Goal: Task Accomplishment & Management: Manage account settings

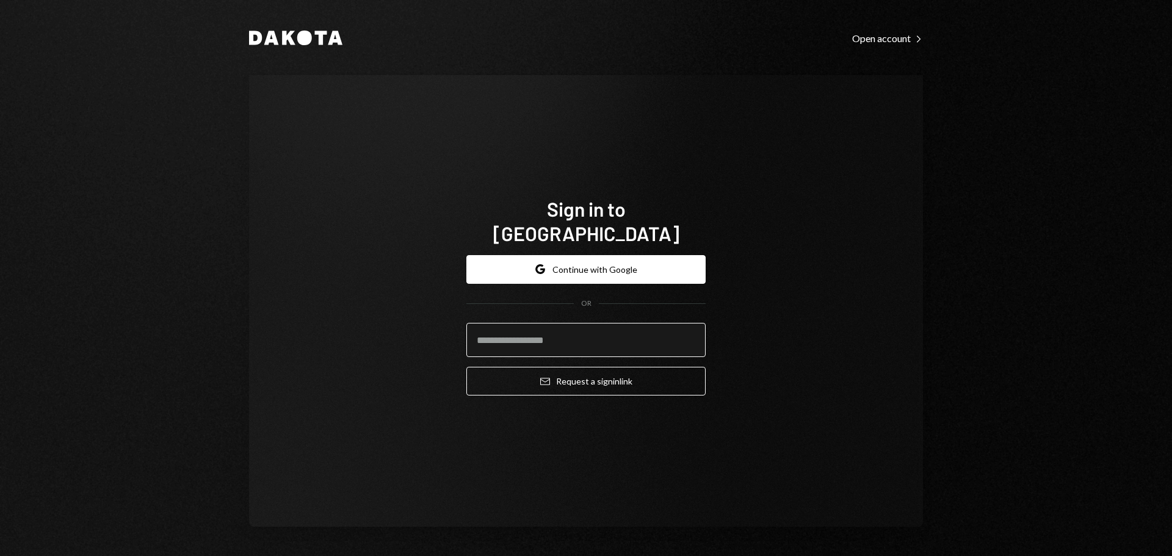
click at [599, 323] on input "email" at bounding box center [585, 340] width 239 height 34
type input "**********"
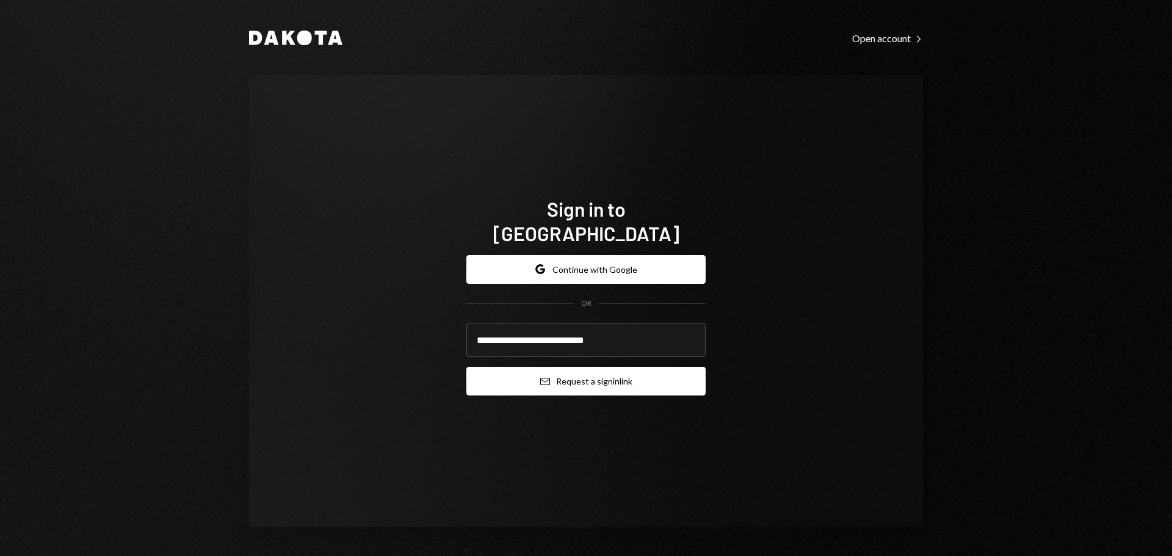
click at [541, 376] on icon "Email" at bounding box center [545, 381] width 10 height 10
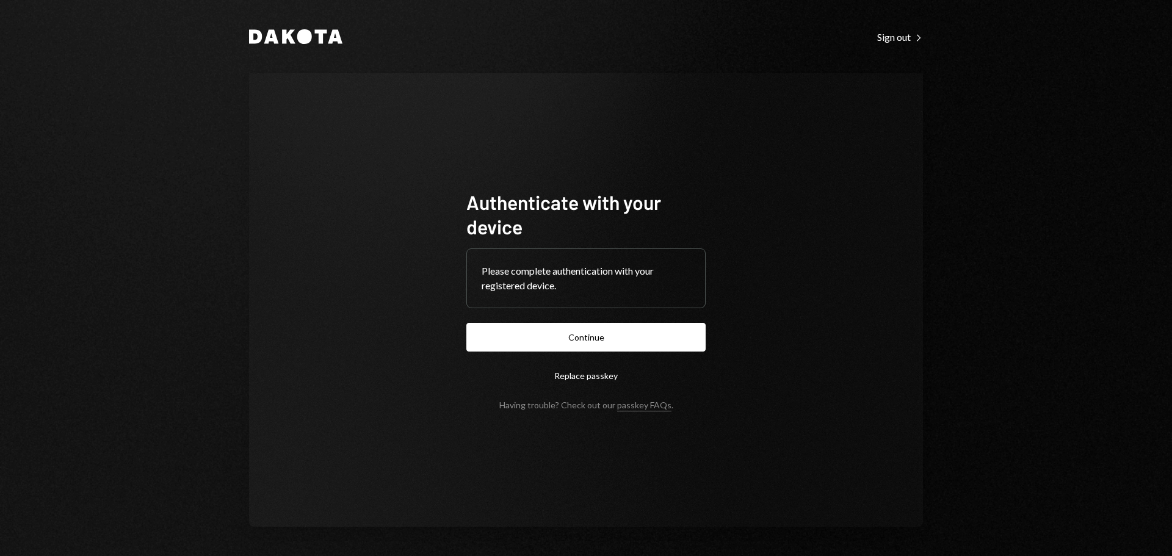
click at [534, 331] on button "Continue" at bounding box center [585, 337] width 239 height 29
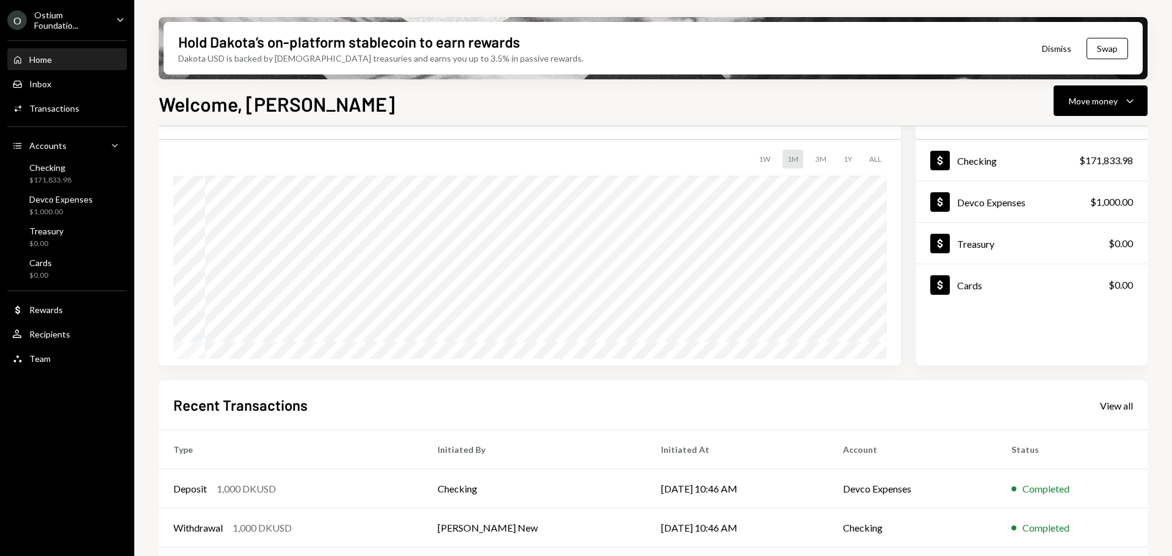
scroll to position [122, 0]
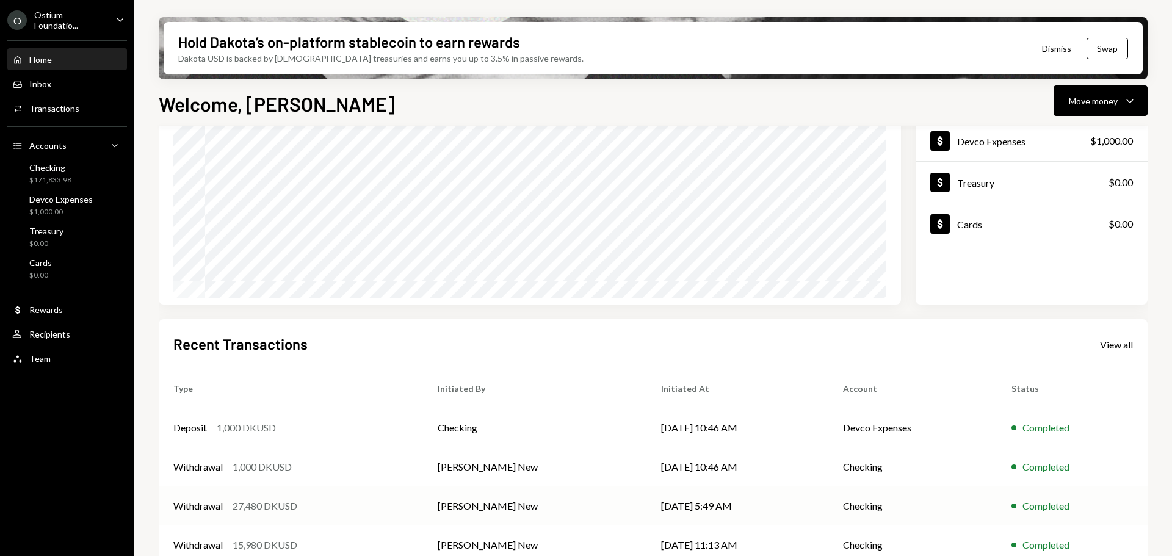
click at [394, 510] on div "Withdrawal 27,480 DKUSD" at bounding box center [290, 506] width 235 height 15
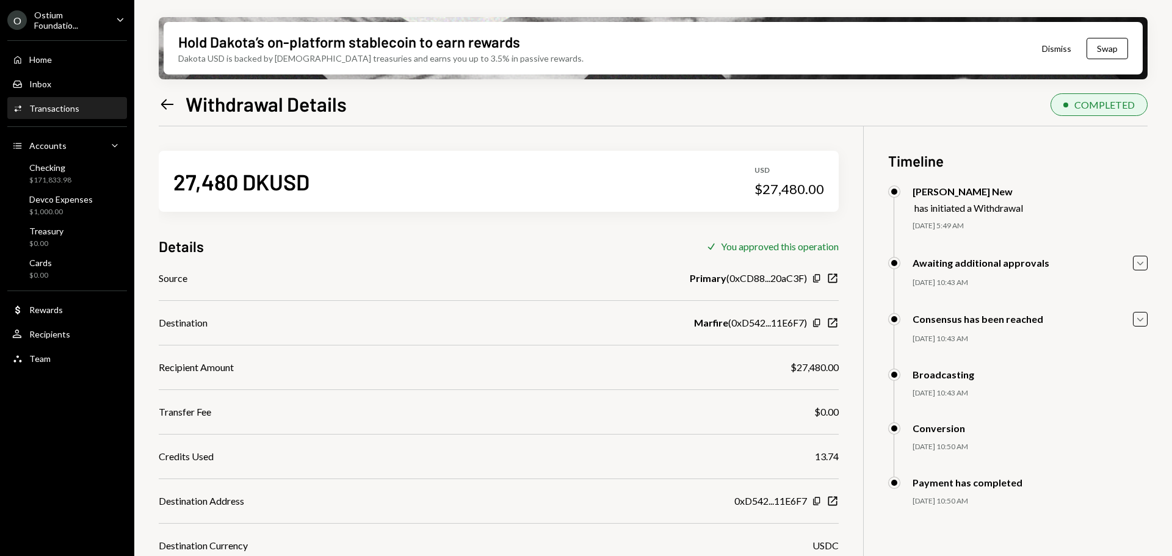
scroll to position [98, 0]
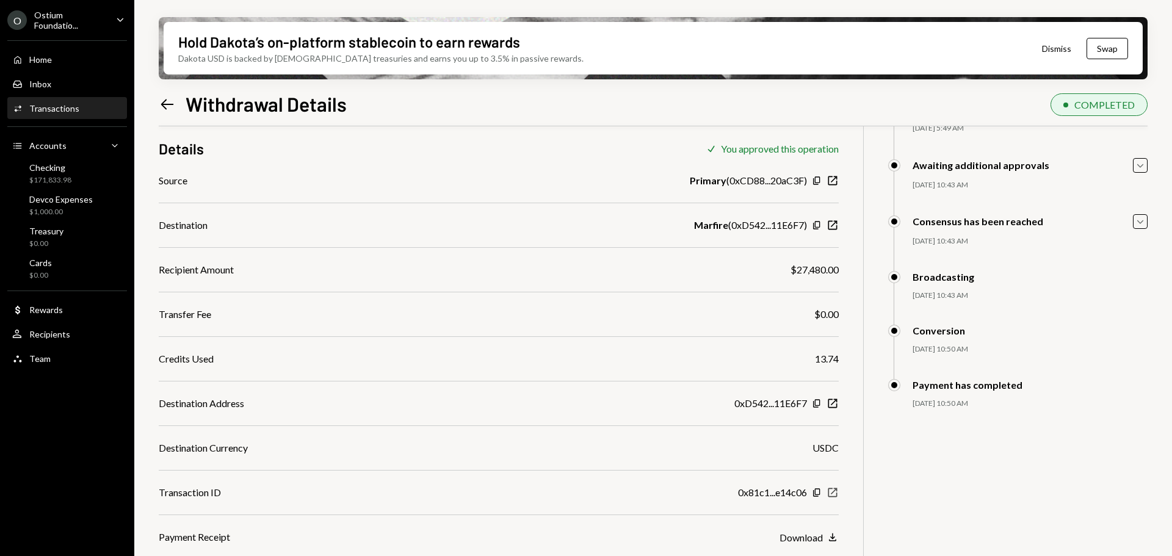
click at [831, 494] on icon "button" at bounding box center [832, 492] width 9 height 9
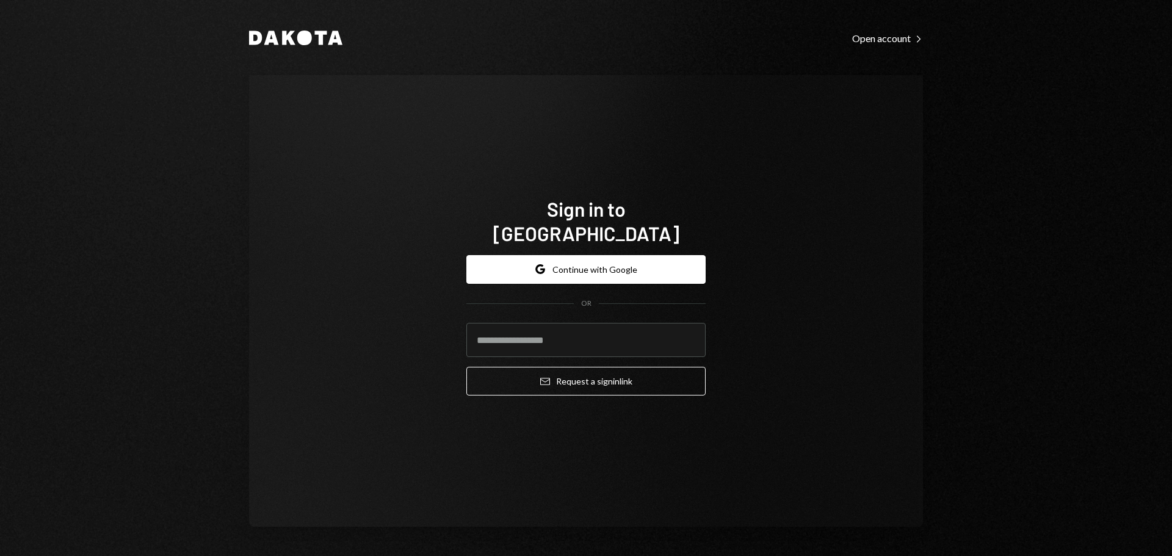
type input "**********"
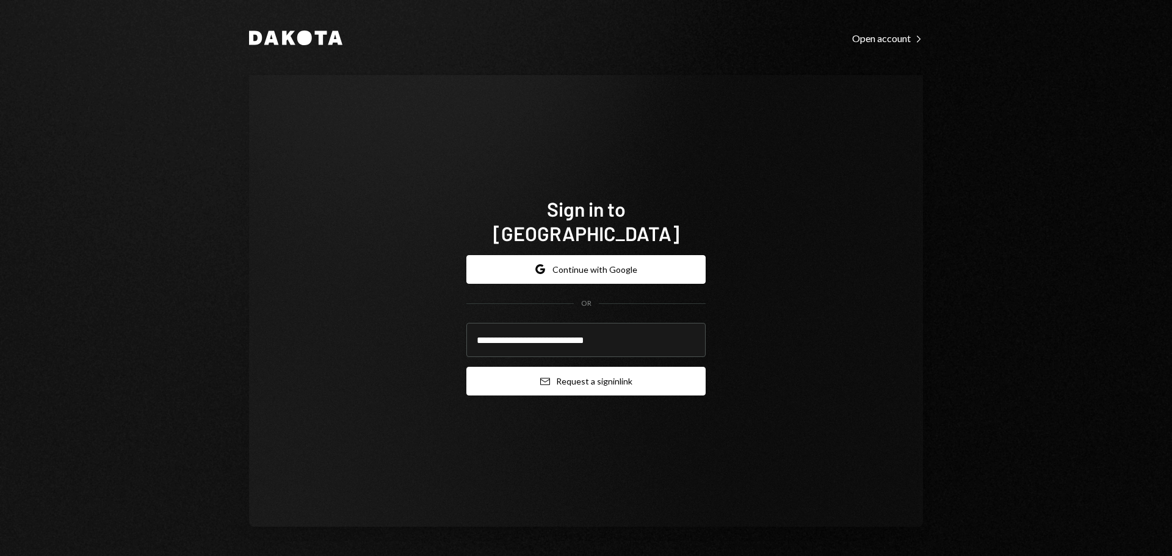
click at [589, 370] on button "Email Request a sign in link" at bounding box center [585, 381] width 239 height 29
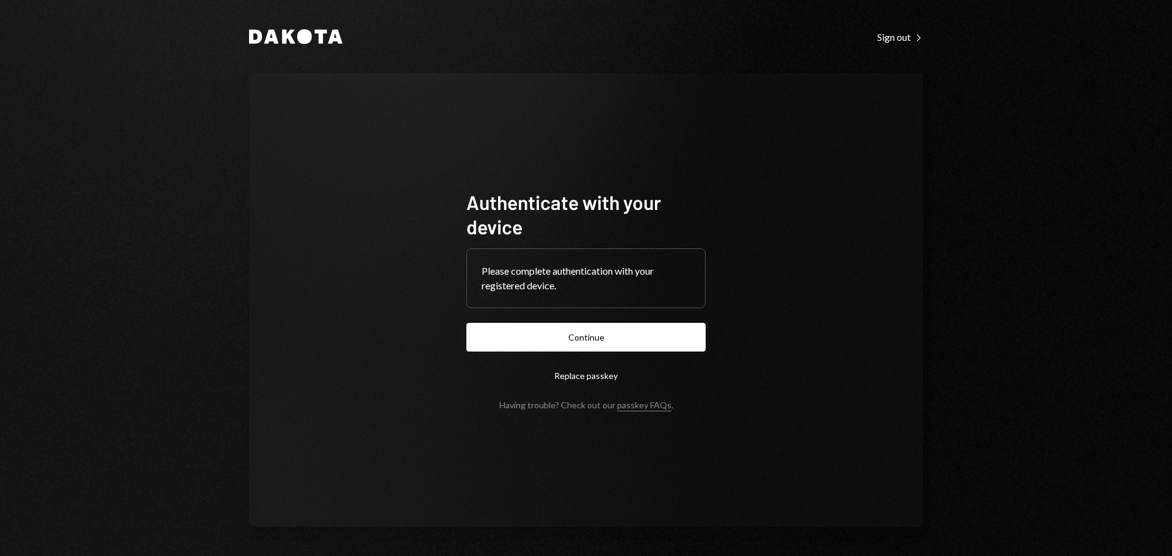
click at [600, 335] on button "Continue" at bounding box center [585, 337] width 239 height 29
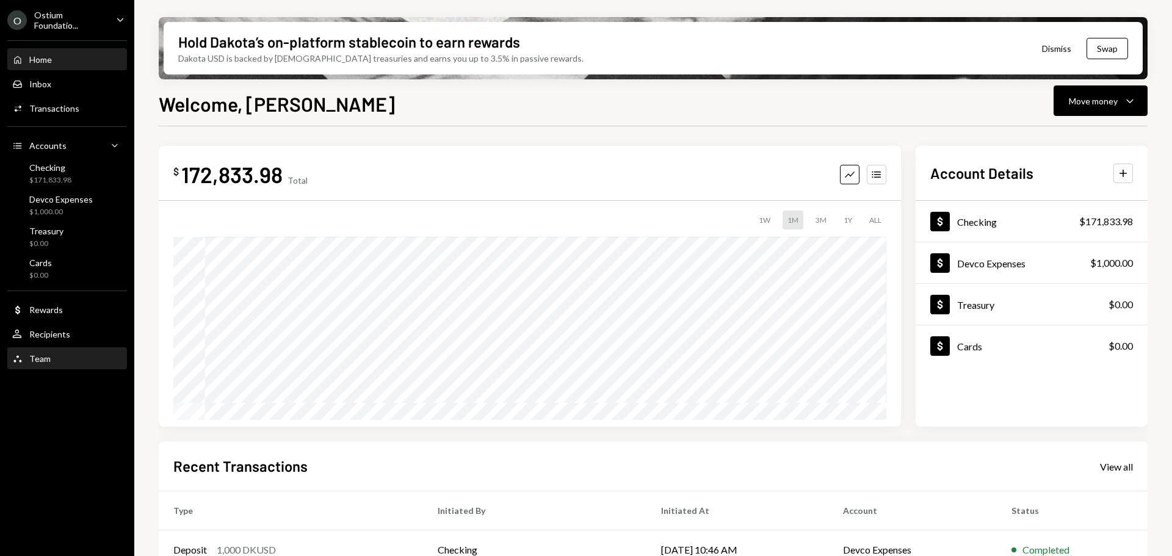
click at [26, 364] on div "Team Team" at bounding box center [31, 358] width 38 height 11
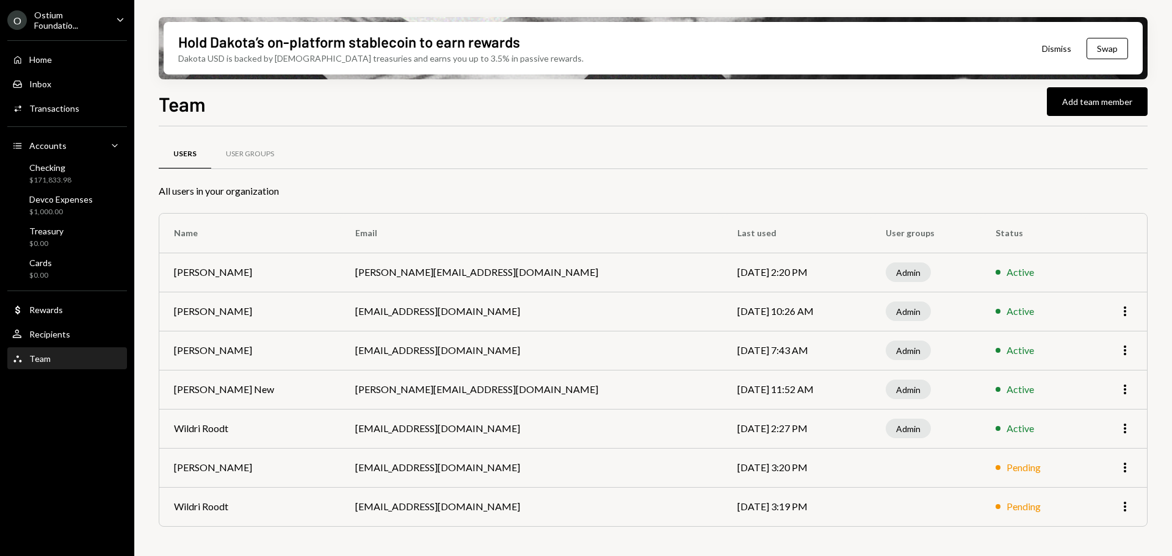
click at [69, 26] on div "Ostium Foundatio..." at bounding box center [70, 20] width 72 height 21
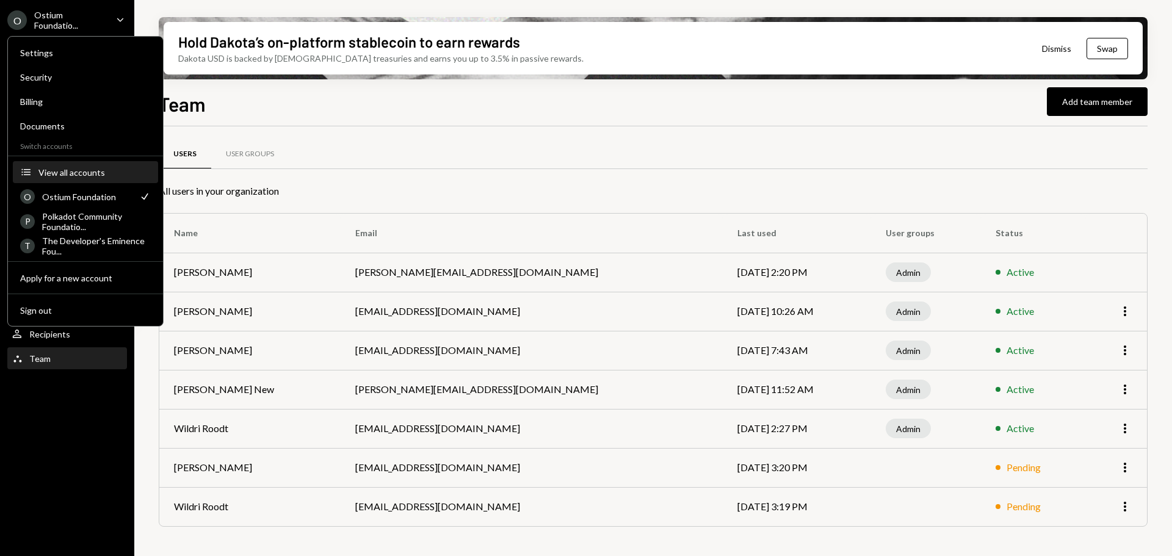
click at [75, 167] on div "View all accounts" at bounding box center [94, 172] width 112 height 10
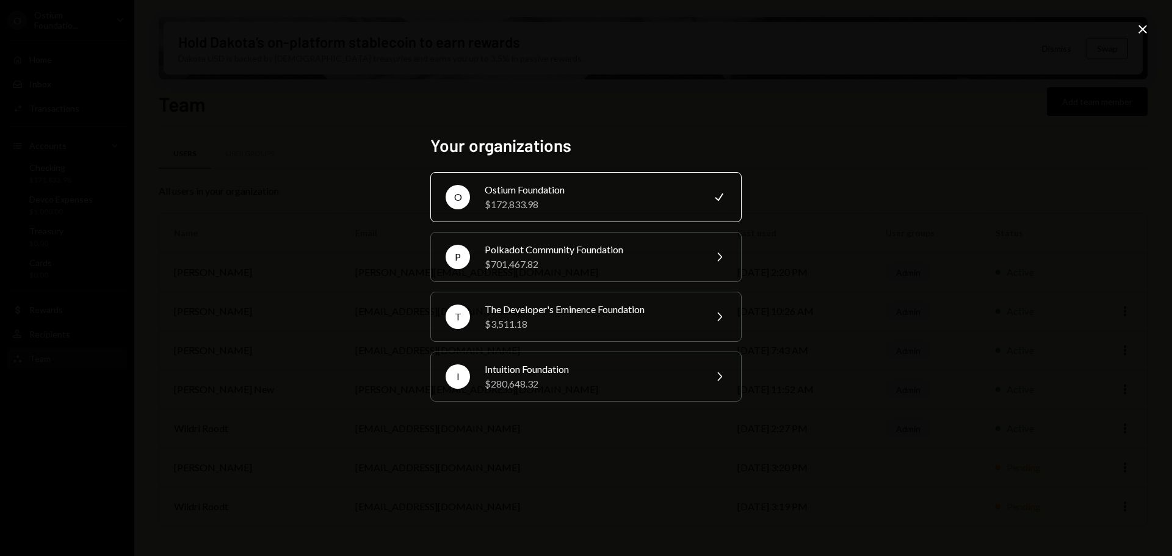
click at [1129, 89] on div "Your organizations O Ostium Foundation $172,833.98 Check P Polkadot Community F…" at bounding box center [586, 278] width 1172 height 556
click at [1138, 36] on icon "Close" at bounding box center [1142, 29] width 15 height 15
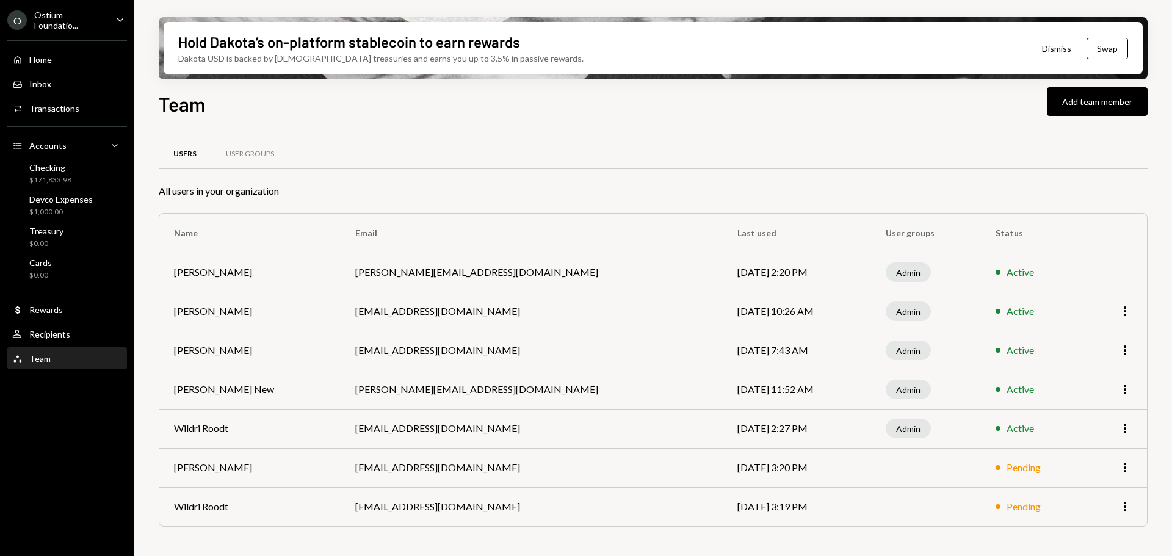
click at [106, 21] on div "O Ostium Foundatio... Caret Down" at bounding box center [67, 20] width 134 height 21
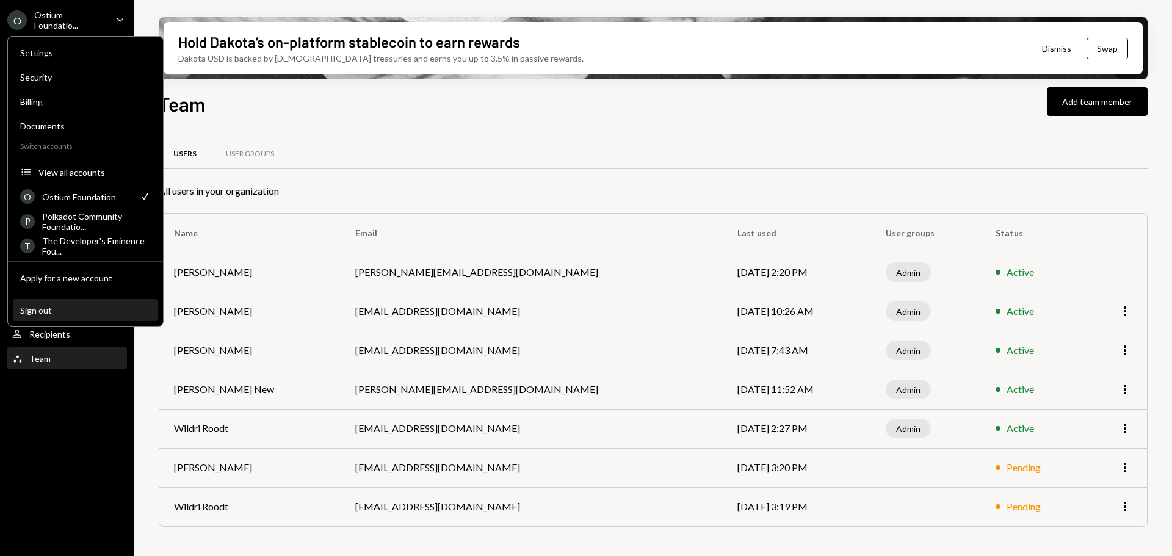
click at [62, 322] on div "Settings Security Billing Documents Switch accounts Accounts View all accounts …" at bounding box center [85, 181] width 156 height 290
drag, startPoint x: 56, startPoint y: 311, endPoint x: 117, endPoint y: 308, distance: 60.5
click at [56, 310] on div "Sign out" at bounding box center [85, 310] width 131 height 10
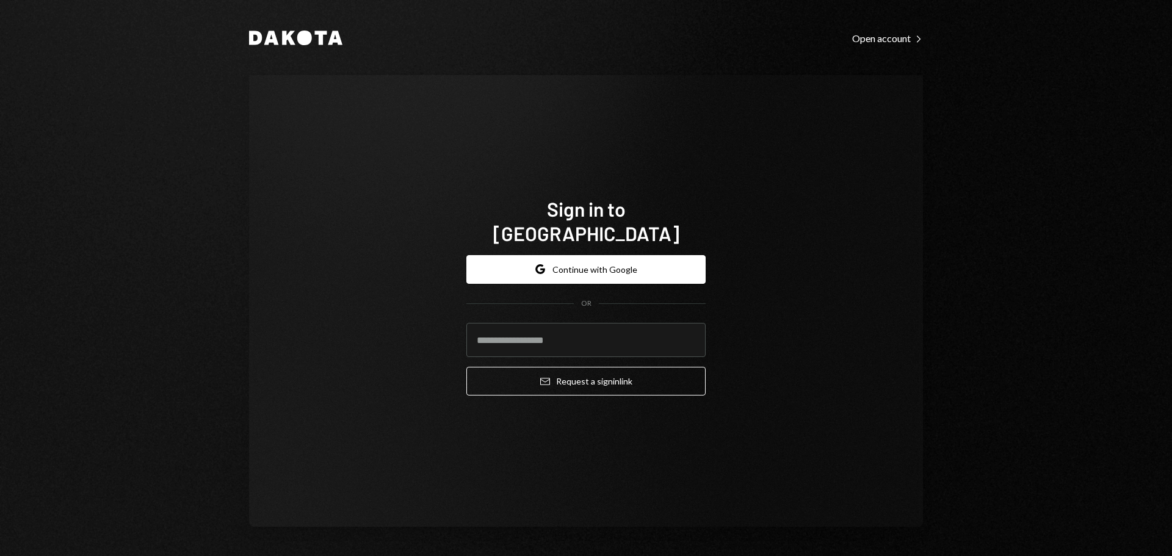
type input "**********"
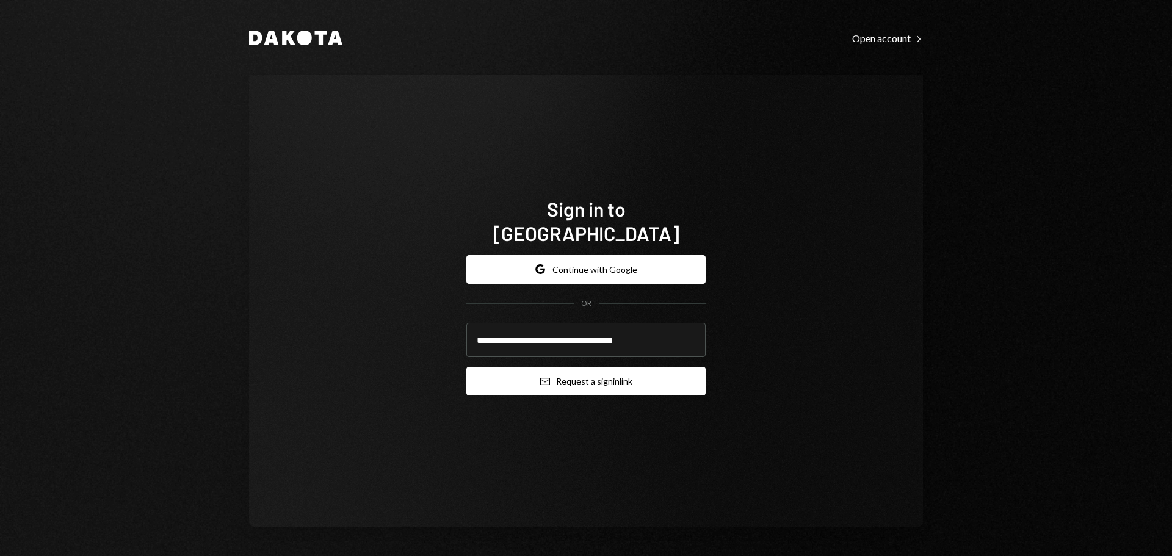
click at [580, 367] on button "Email Request a sign in link" at bounding box center [585, 381] width 239 height 29
